Goal: Find specific page/section: Find specific page/section

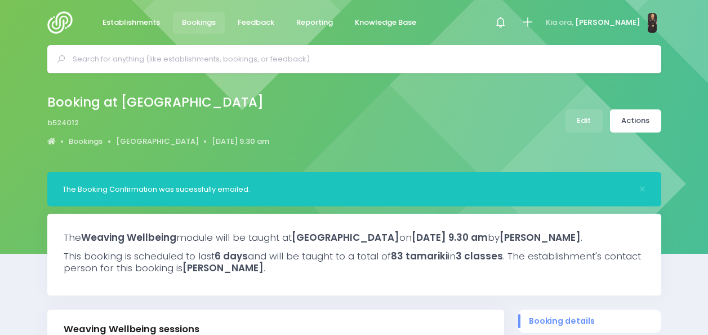
select select "5"
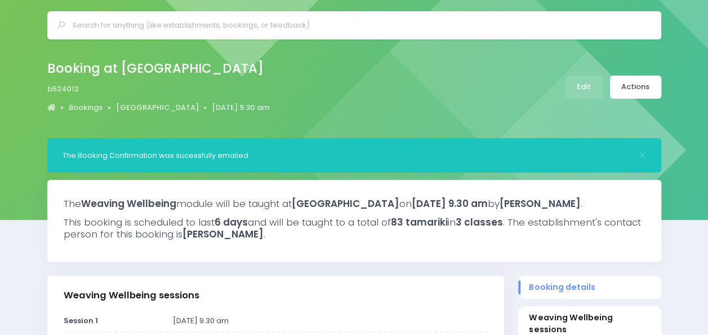
drag, startPoint x: 0, startPoint y: 0, endPoint x: 285, endPoint y: 23, distance: 286.0
click at [285, 23] on input "text" at bounding box center [359, 25] width 573 height 17
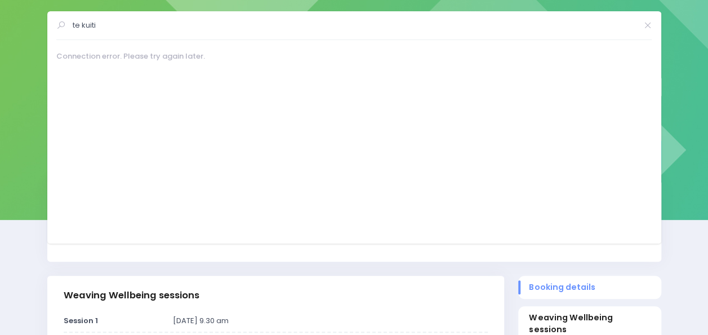
type input "te kuiti"
click at [33, 72] on div "Booking at Otorohanga South School b524012 Bookings Otorohanga South School 24 …" at bounding box center [354, 86] width 642 height 59
click at [91, 275] on div "The Weaving Wellbeing module will be taught at Otorohanga South School on Tuesd…" at bounding box center [354, 228] width 628 height 96
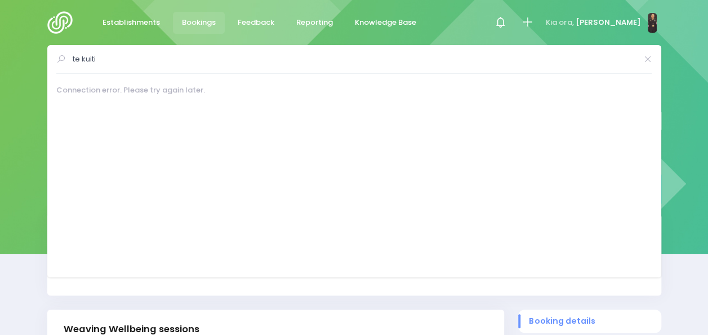
click at [54, 28] on img at bounding box center [63, 22] width 32 height 23
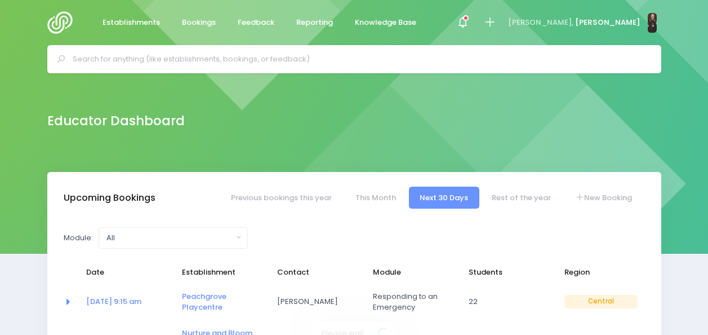
select select "5"
click at [261, 54] on input "text" at bounding box center [359, 59] width 573 height 17
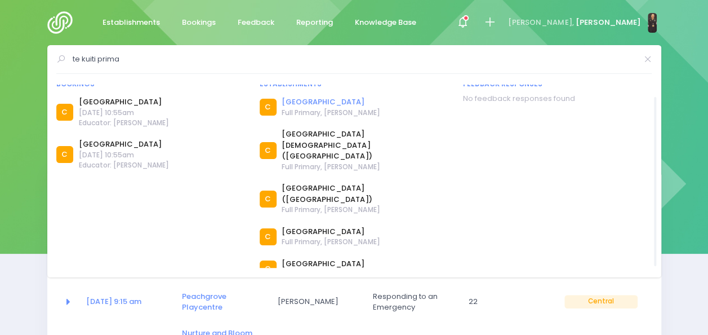
type input "te kuiti prima"
click at [293, 102] on link "[GEOGRAPHIC_DATA]" at bounding box center [331, 101] width 98 height 11
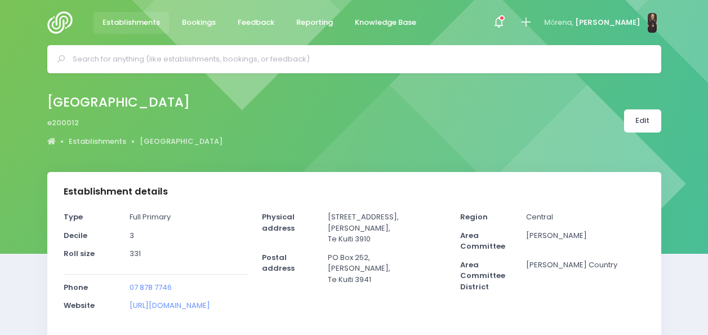
select select "5"
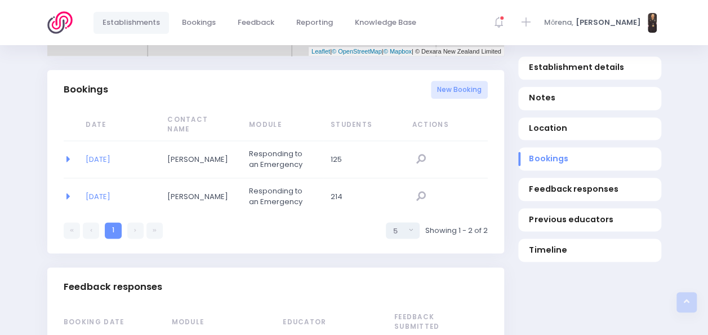
scroll to position [702, 0]
click at [106, 153] on link "[DATE]" at bounding box center [98, 158] width 25 height 11
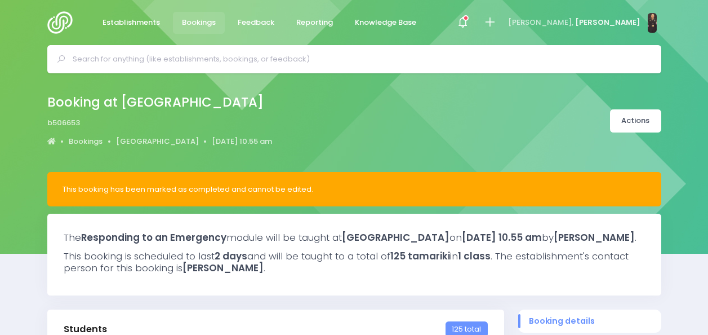
select select "5"
click at [255, 60] on input "w" at bounding box center [359, 59] width 573 height 17
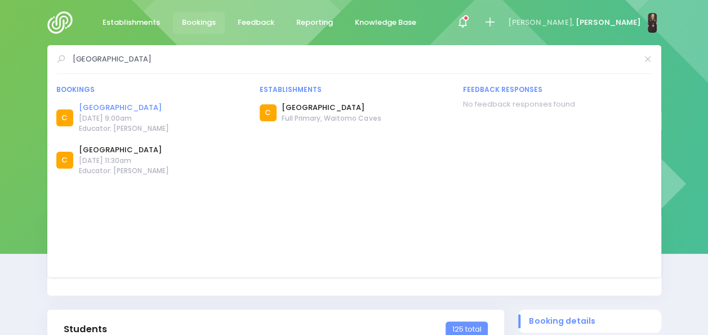
type input "waitomo caves school"
click at [128, 109] on link "Waitomo Caves School" at bounding box center [124, 107] width 90 height 11
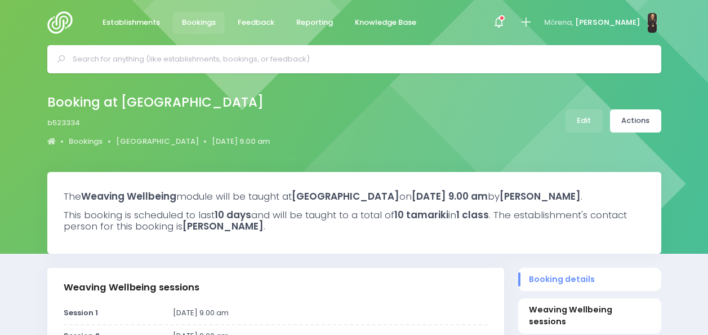
select select "5"
